Goal: Check status: Check status

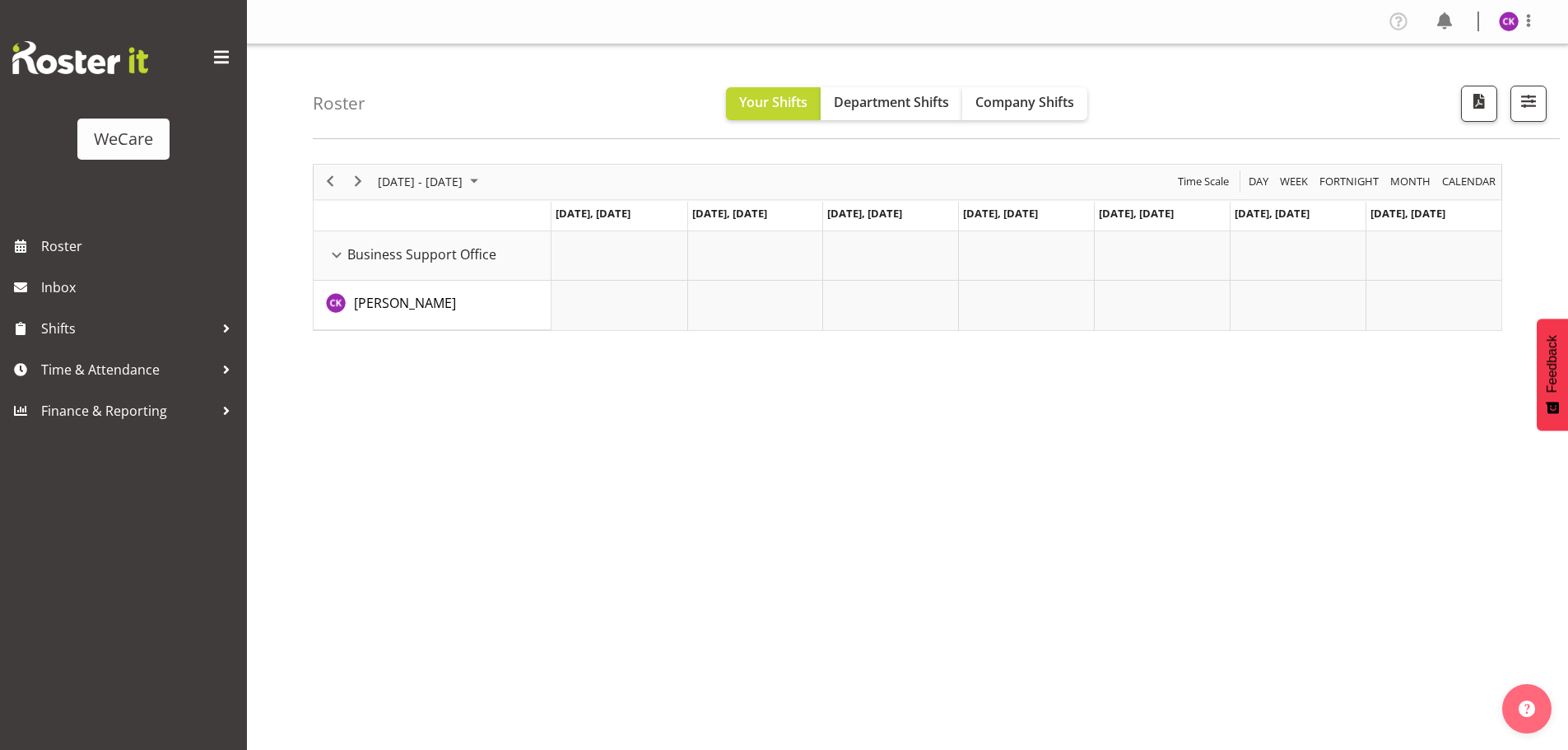
click at [1063, 85] on div "Roster Your Shifts Department Shifts Company Shifts All Locations Clear Busines…" at bounding box center [936, 92] width 1247 height 95
click at [1039, 100] on span "Company Shifts" at bounding box center [1024, 102] width 99 height 18
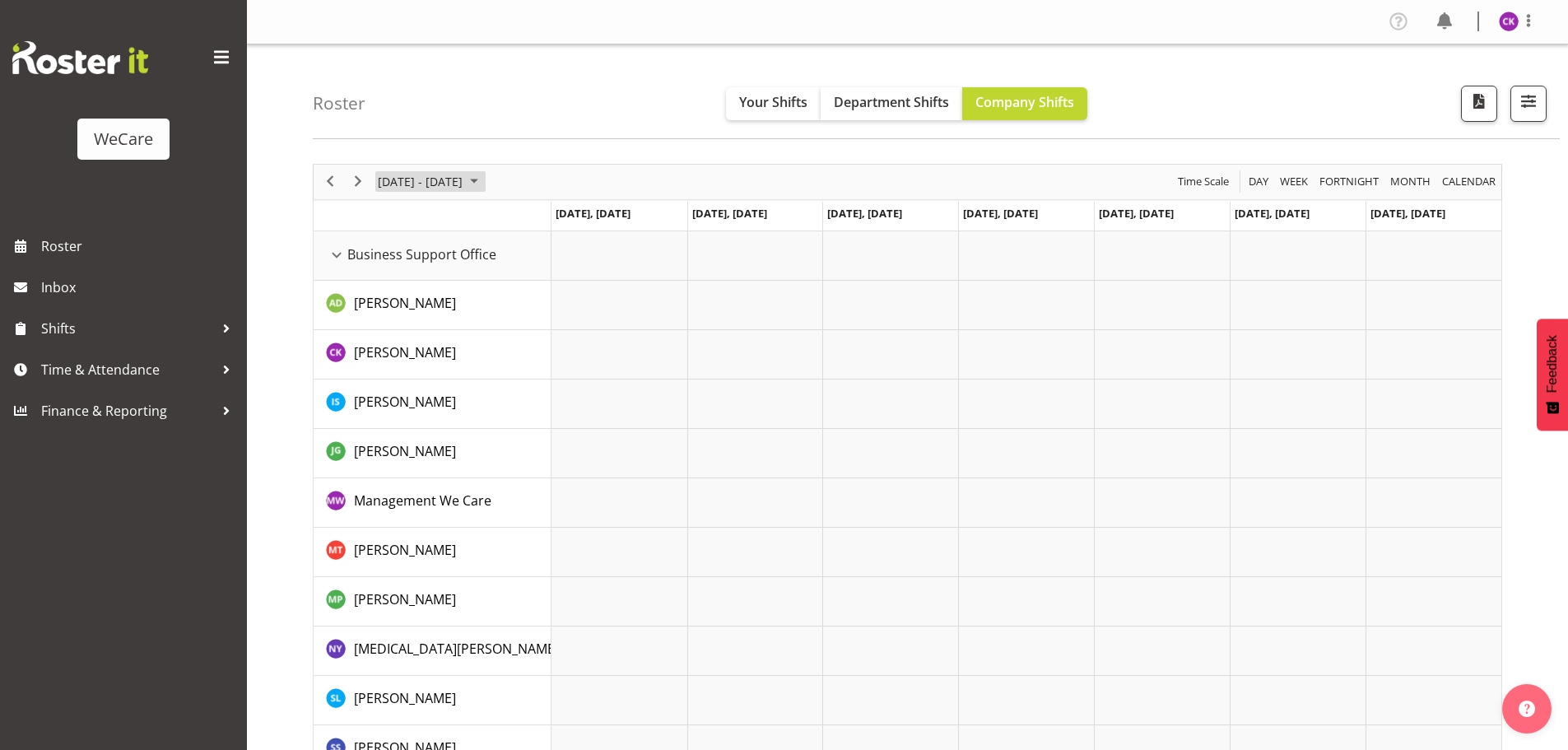
click at [483, 179] on span "June 2024" at bounding box center [474, 181] width 20 height 21
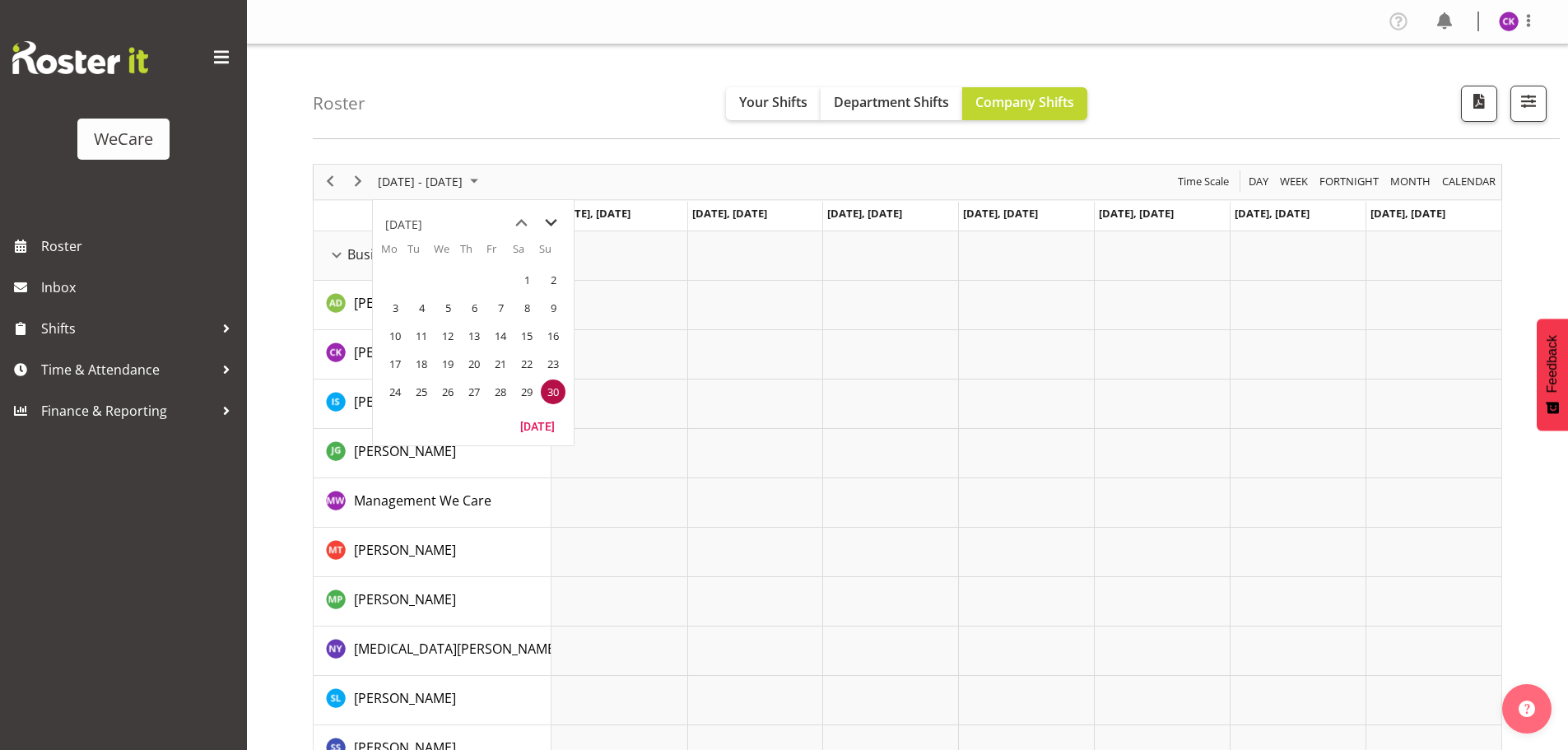
click at [556, 218] on span "next month" at bounding box center [551, 223] width 29 height 30
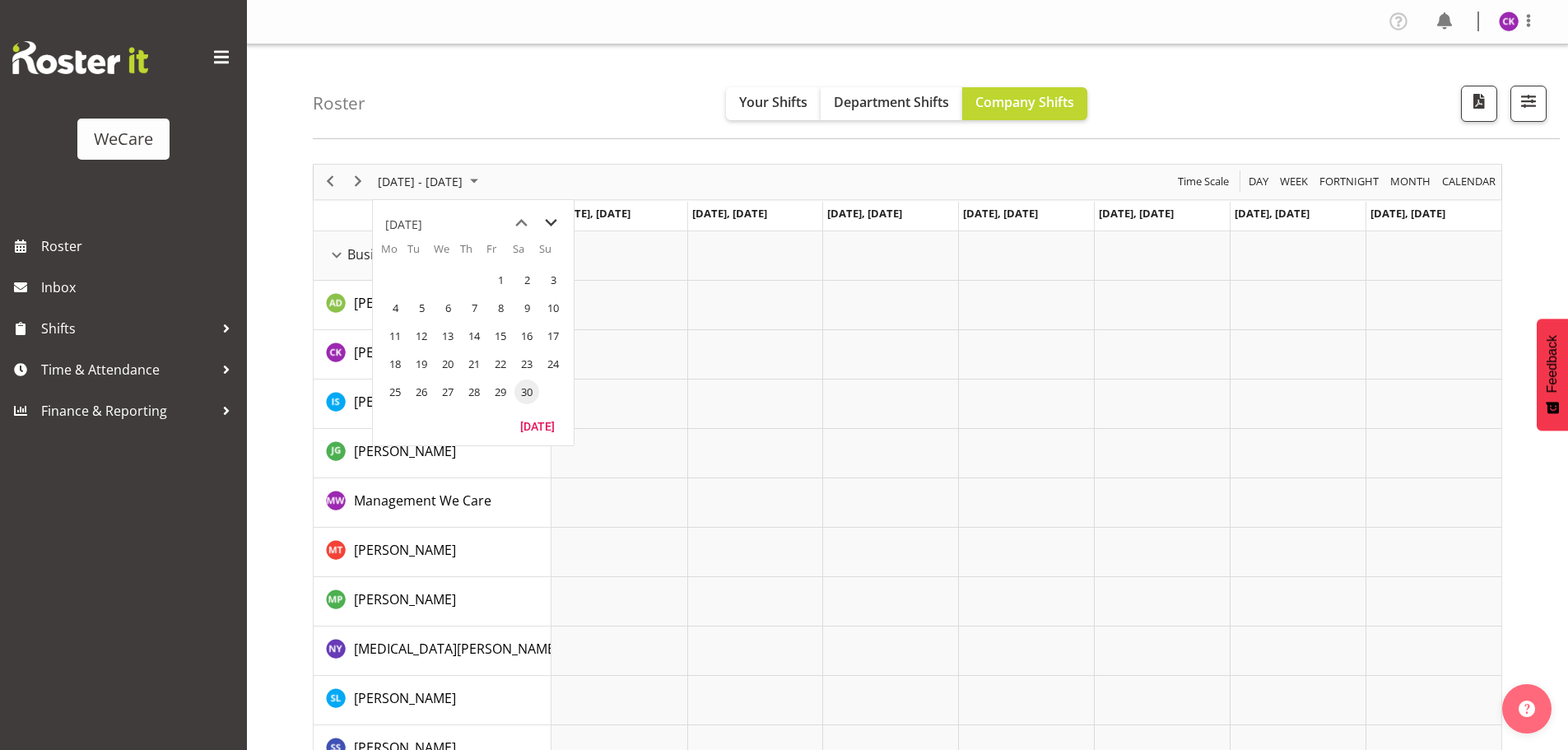
click at [556, 218] on span "next month" at bounding box center [551, 223] width 29 height 30
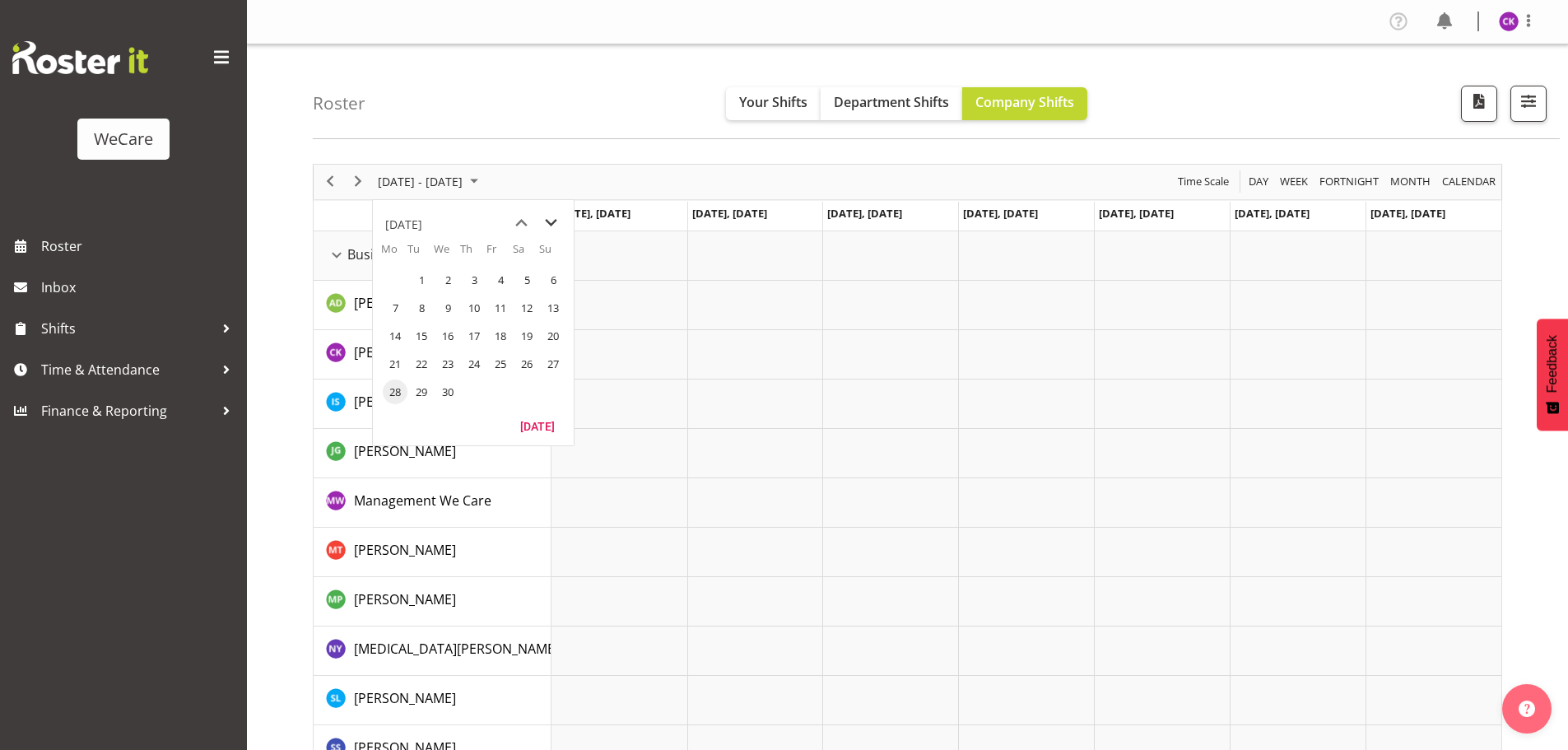
click at [556, 218] on span "next month" at bounding box center [551, 223] width 29 height 30
click at [484, 332] on span "14" at bounding box center [474, 336] width 25 height 25
